Goal: Information Seeking & Learning: Learn about a topic

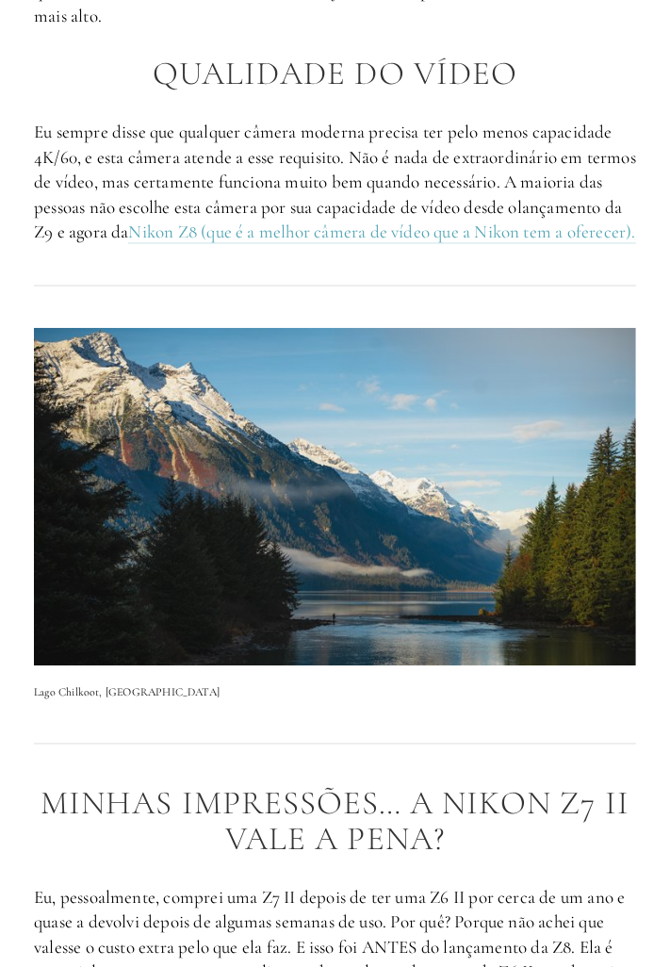
scroll to position [2456, 0]
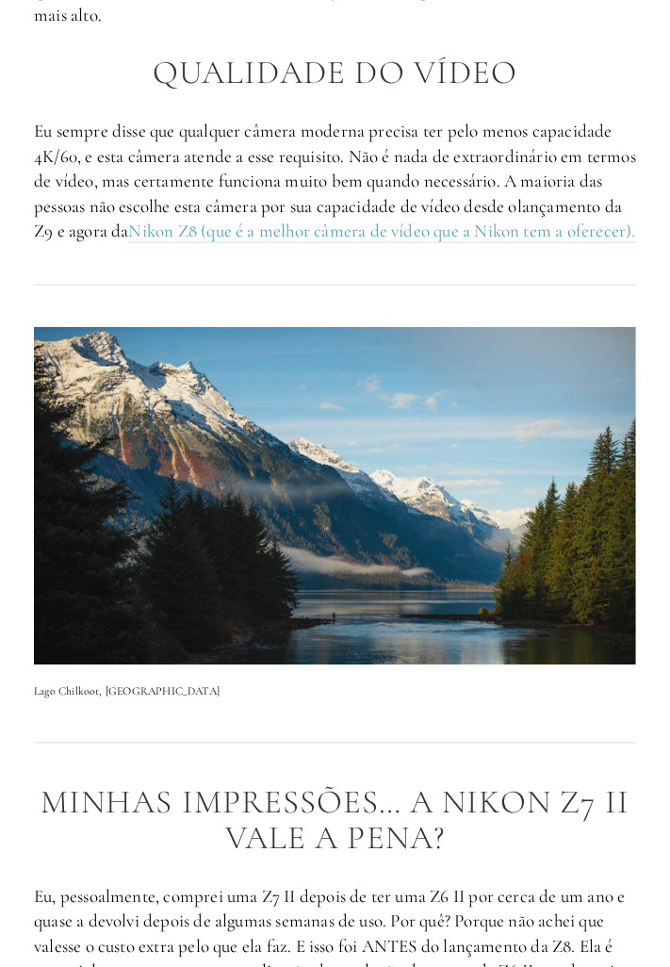
click at [63, 512] on img at bounding box center [335, 496] width 602 height 338
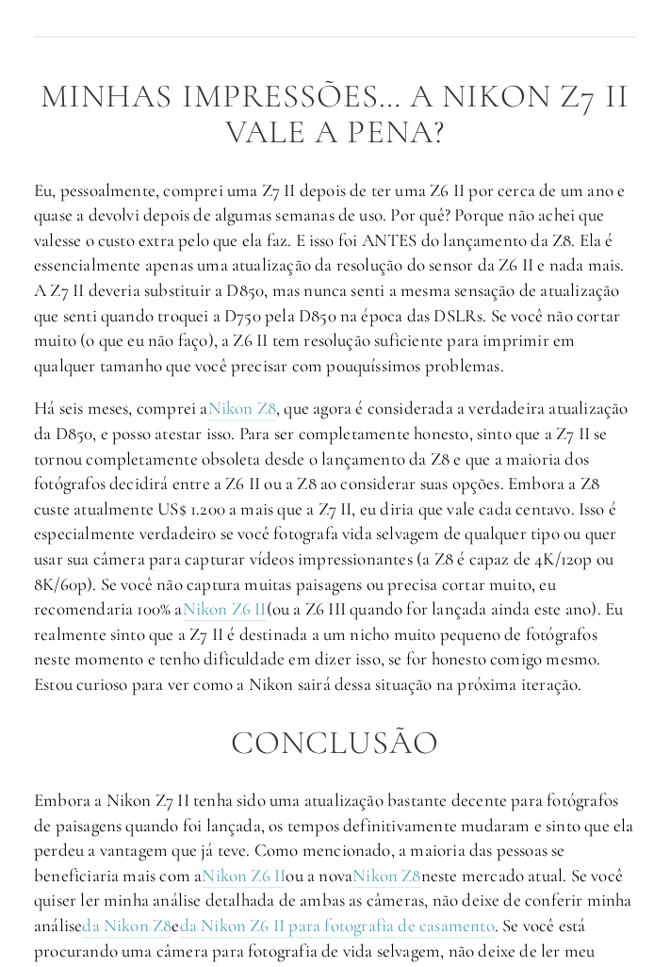
scroll to position [3180, 0]
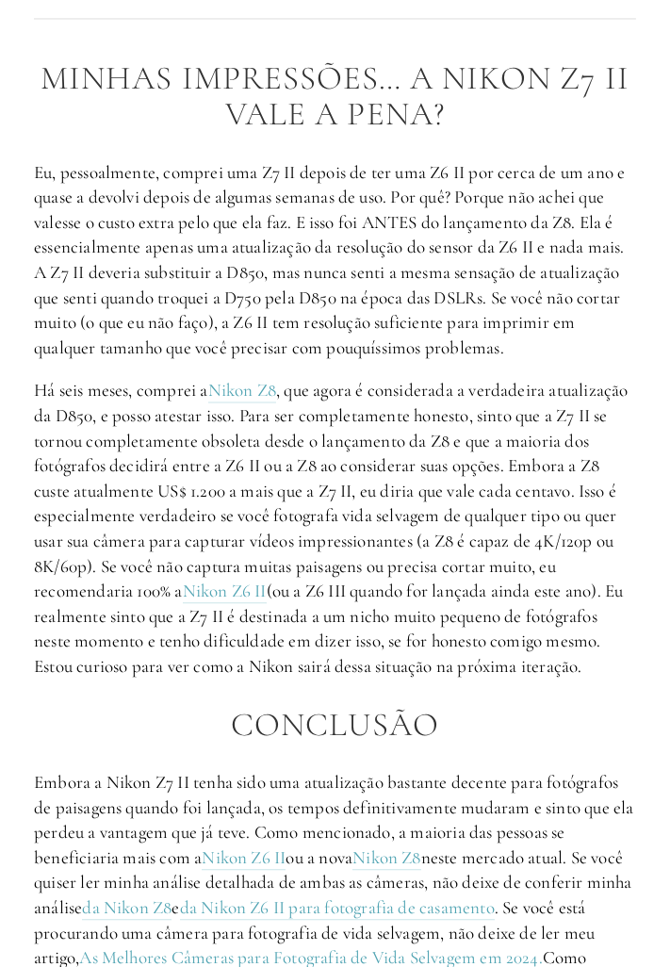
click at [605, 573] on font ", que agora é considerada a verdadeira atualização da D850, e posso atestar iss…" at bounding box center [333, 490] width 598 height 222
click at [615, 582] on font ", que agora é considerada a verdadeira atualização da D850, e posso atestar iss…" at bounding box center [333, 490] width 598 height 222
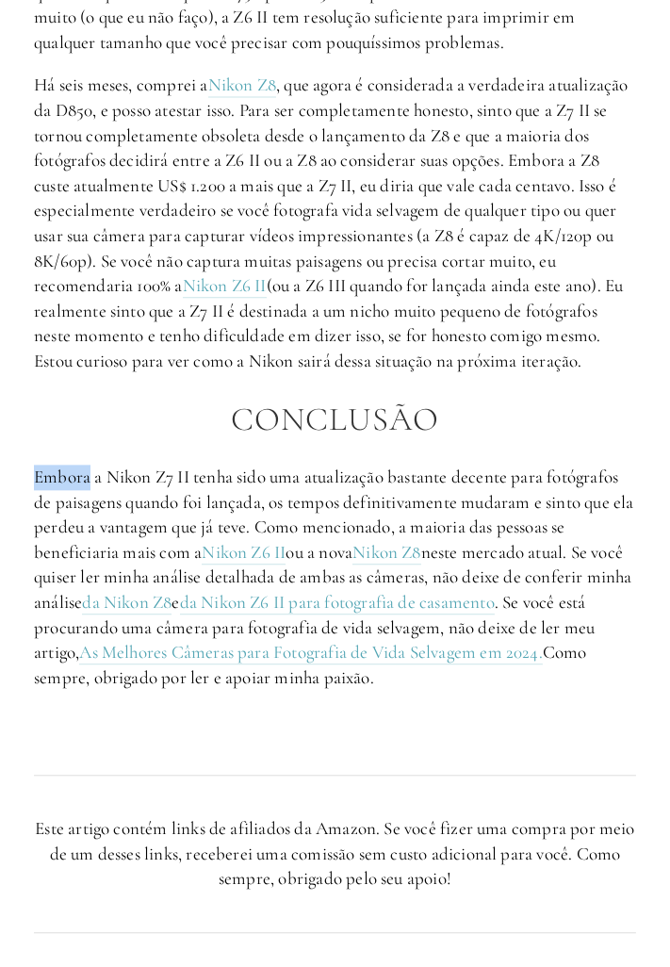
scroll to position [3500, 0]
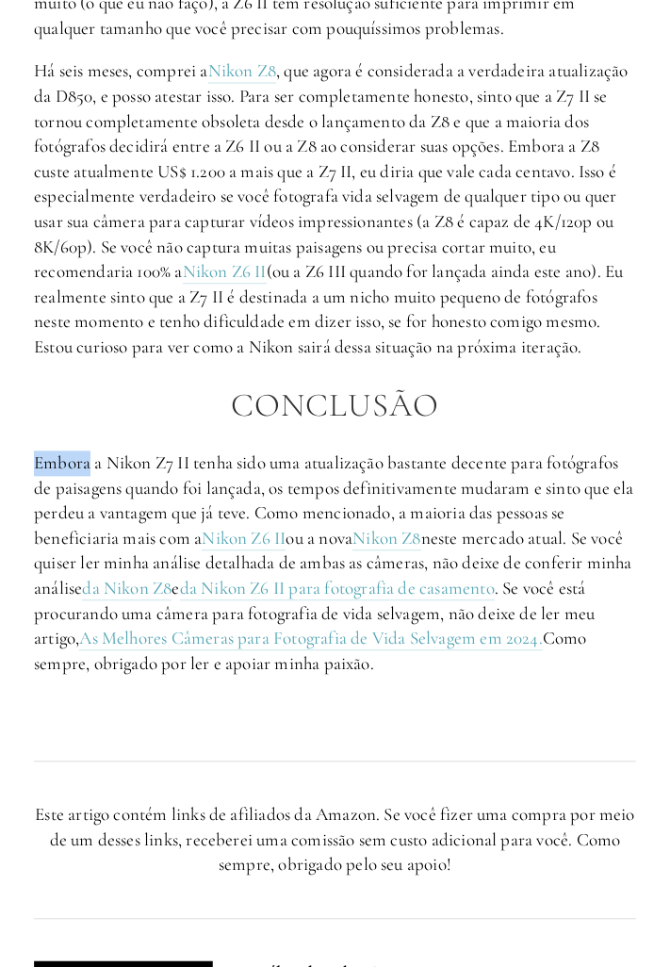
click at [645, 445] on div "Minhas impressões… A Nikon Z7 II vale a pena? Eu, pessoalmente, comprei uma Z7 …" at bounding box center [335, 230] width 634 height 1010
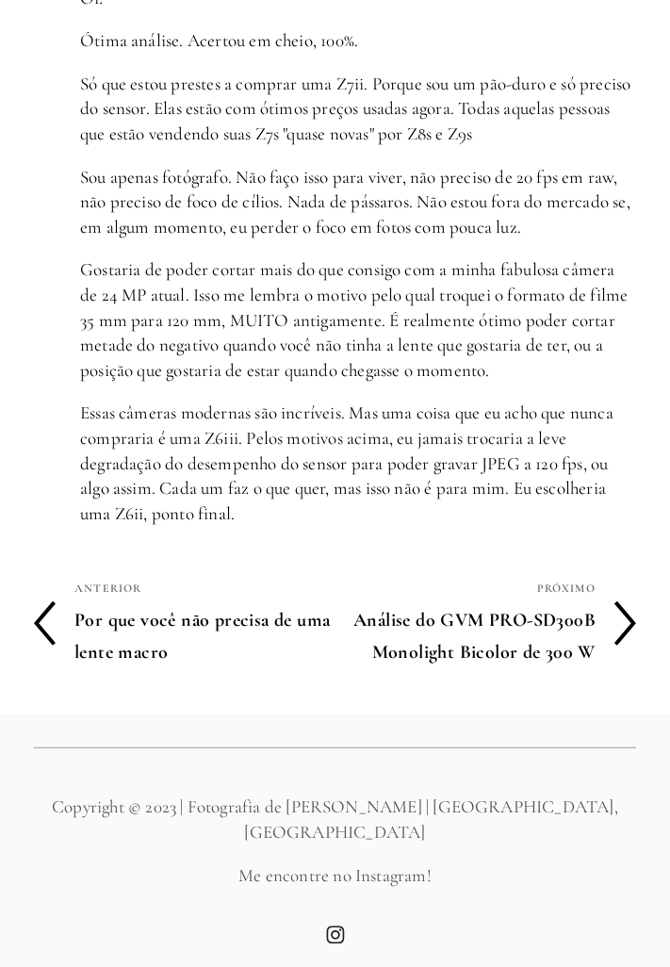
scroll to position [6617, 0]
